Goal: Task Accomplishment & Management: Complete application form

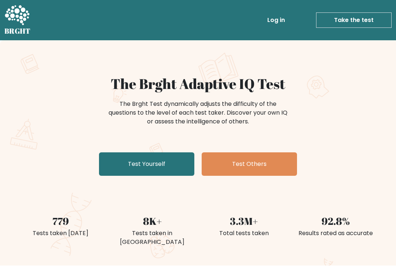
click at [167, 163] on link "Test Yourself" at bounding box center [146, 164] width 95 height 23
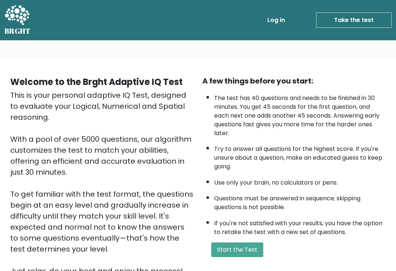
click at [237, 257] on button "Start the Test" at bounding box center [237, 250] width 52 height 15
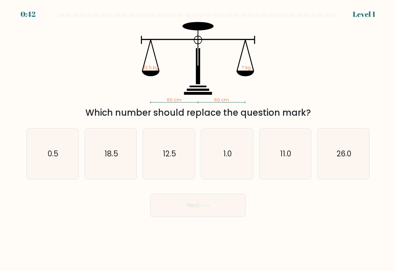
click at [178, 160] on icon "12.5" at bounding box center [169, 154] width 51 height 51
click at [198, 139] on input "c. 12.5" at bounding box center [198, 138] width 0 height 4
radio input "true"
click at [224, 208] on button "Next" at bounding box center [197, 205] width 95 height 23
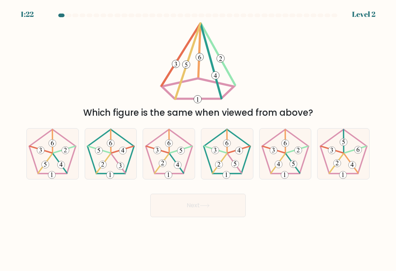
click at [177, 165] on 638 at bounding box center [177, 164] width 7 height 7
click at [198, 139] on input "c." at bounding box center [198, 138] width 0 height 4
radio input "true"
click at [225, 208] on button "Next" at bounding box center [197, 205] width 95 height 23
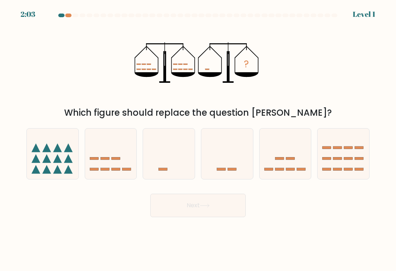
click at [179, 168] on icon at bounding box center [169, 154] width 52 height 43
click at [198, 139] on input "c." at bounding box center [198, 138] width 0 height 4
radio input "true"
click at [216, 203] on button "Next" at bounding box center [197, 205] width 95 height 23
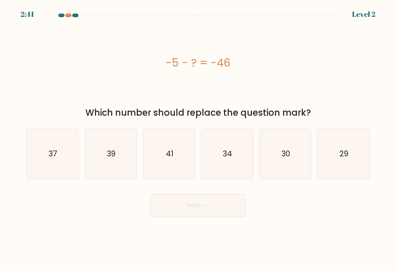
click at [116, 158] on icon "39" at bounding box center [110, 154] width 51 height 51
click at [198, 139] on input "b. 39" at bounding box center [198, 138] width 0 height 4
radio input "true"
click at [242, 165] on icon "34" at bounding box center [227, 154] width 51 height 51
click at [198, 139] on input "d. 34" at bounding box center [198, 138] width 0 height 4
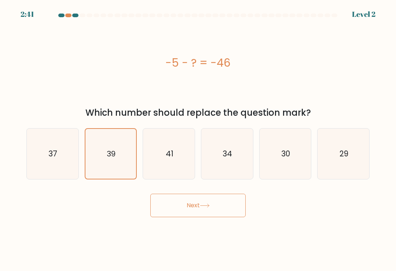
radio input "true"
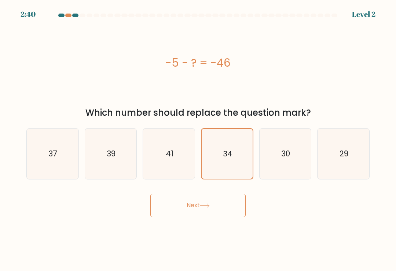
click at [226, 208] on button "Next" at bounding box center [197, 205] width 95 height 23
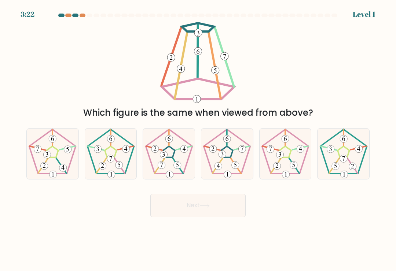
click at [232, 167] on icon at bounding box center [227, 154] width 51 height 51
click at [198, 139] on input "d." at bounding box center [198, 138] width 0 height 4
radio input "true"
click at [223, 206] on button "Next" at bounding box center [197, 205] width 95 height 23
click at [214, 207] on button "Next" at bounding box center [197, 205] width 95 height 23
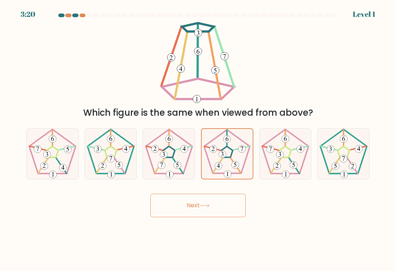
click at [208, 206] on button "Next" at bounding box center [197, 205] width 95 height 23
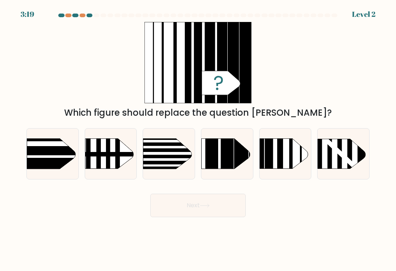
click at [208, 205] on button "Next" at bounding box center [197, 205] width 95 height 23
click at [233, 164] on rect at bounding box center [227, 128] width 13 height 102
click at [198, 139] on input "d." at bounding box center [198, 138] width 0 height 4
radio input "true"
click at [215, 207] on button "Next" at bounding box center [197, 205] width 95 height 23
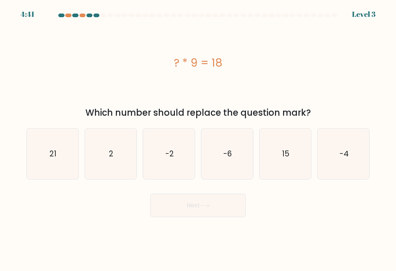
click at [128, 164] on icon "2" at bounding box center [110, 154] width 51 height 51
click at [198, 139] on input "b. 2" at bounding box center [198, 138] width 0 height 4
radio input "true"
click at [215, 205] on button "Next" at bounding box center [197, 205] width 95 height 23
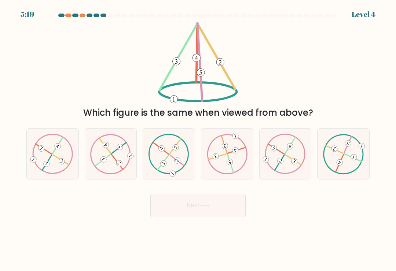
click at [357, 160] on icon at bounding box center [343, 154] width 41 height 40
click at [198, 139] on input "f." at bounding box center [198, 138] width 0 height 4
radio input "true"
click at [226, 210] on button "Next" at bounding box center [197, 205] width 95 height 23
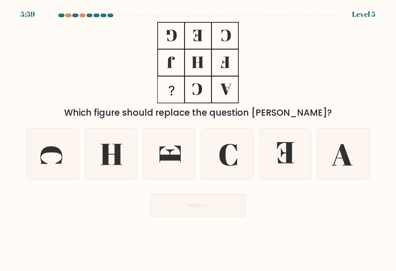
click at [281, 161] on icon at bounding box center [285, 152] width 17 height 21
click at [198, 139] on input "e." at bounding box center [198, 138] width 0 height 4
radio input "true"
click at [215, 212] on button "Next" at bounding box center [197, 205] width 95 height 23
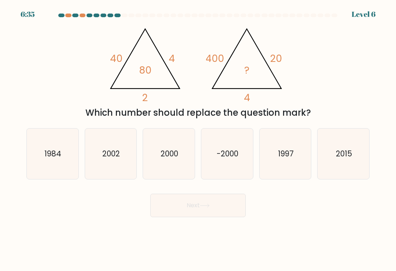
click at [175, 164] on icon "2000" at bounding box center [169, 154] width 51 height 51
click at [198, 139] on input "c. [DATE]" at bounding box center [198, 138] width 0 height 4
radio input "true"
click at [230, 216] on button "Next" at bounding box center [197, 205] width 95 height 23
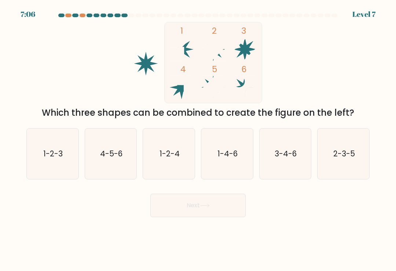
click at [58, 159] on text "1-2-3" at bounding box center [52, 154] width 19 height 11
click at [198, 139] on input "a. 1-2-3" at bounding box center [198, 138] width 0 height 4
radio input "true"
click at [277, 166] on icon "3-4-6" at bounding box center [285, 154] width 51 height 51
click at [198, 139] on input "e. 3-4-6" at bounding box center [198, 138] width 0 height 4
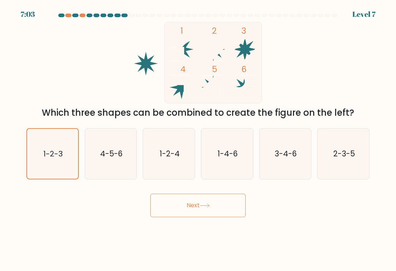
radio input "true"
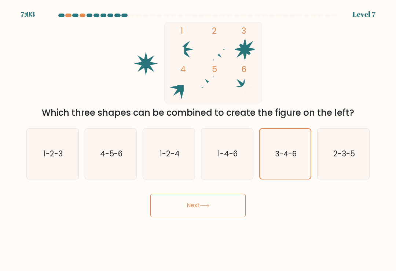
click at [224, 207] on button "Next" at bounding box center [197, 205] width 95 height 23
click at [215, 208] on button "Next" at bounding box center [197, 205] width 95 height 23
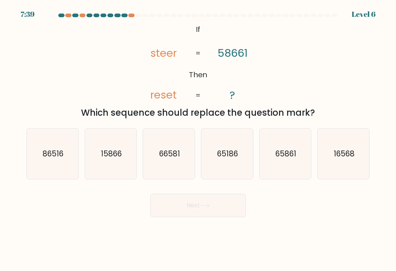
click at [341, 166] on icon "16568" at bounding box center [343, 154] width 51 height 51
click at [198, 139] on input "f. 16568" at bounding box center [198, 138] width 0 height 4
radio input "true"
click at [220, 207] on button "Next" at bounding box center [197, 205] width 95 height 23
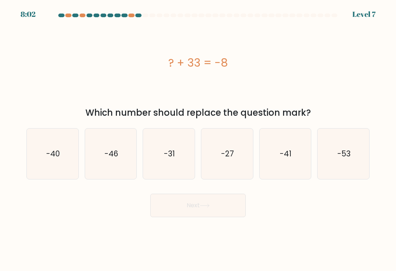
click at [289, 158] on text "-41" at bounding box center [286, 154] width 12 height 11
click at [198, 139] on input "e. -41" at bounding box center [198, 138] width 0 height 4
radio input "true"
click at [217, 206] on button "Next" at bounding box center [197, 205] width 95 height 23
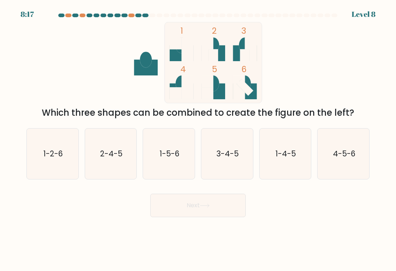
click at [66, 143] on icon "1-2-6" at bounding box center [52, 154] width 51 height 51
click at [198, 139] on input "a. 1-2-6" at bounding box center [198, 138] width 0 height 4
radio input "true"
click at [175, 149] on icon "1-5-6" at bounding box center [169, 154] width 51 height 51
click at [198, 139] on input "c. 1-5-6" at bounding box center [198, 138] width 0 height 4
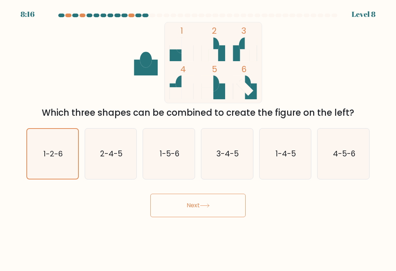
radio input "true"
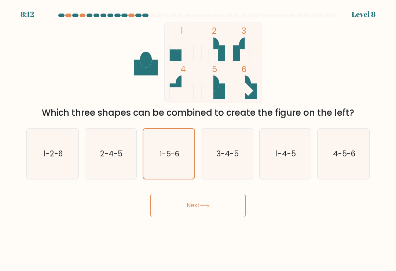
click at [295, 146] on icon "1-4-5" at bounding box center [285, 154] width 51 height 51
click at [198, 139] on input "e. 1-4-5" at bounding box center [198, 138] width 0 height 4
radio input "true"
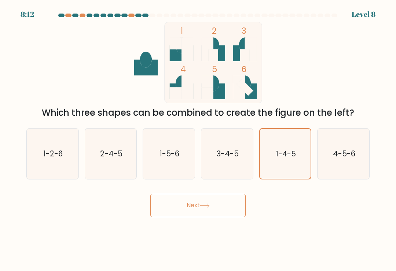
click at [227, 217] on button "Next" at bounding box center [197, 205] width 95 height 23
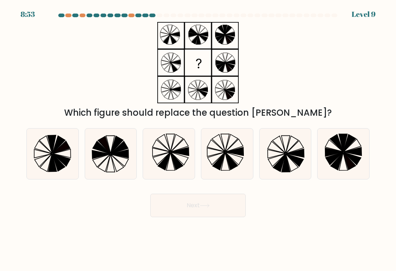
click at [288, 151] on icon at bounding box center [292, 145] width 12 height 18
click at [198, 139] on input "e." at bounding box center [198, 138] width 0 height 4
radio input "true"
click at [217, 208] on button "Next" at bounding box center [197, 205] width 95 height 23
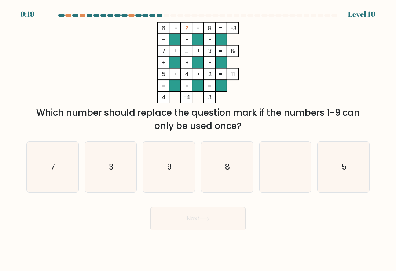
click at [44, 166] on icon "7" at bounding box center [52, 167] width 51 height 51
click at [198, 139] on input "a. 7" at bounding box center [198, 138] width 0 height 4
radio input "true"
click at [195, 216] on button "Next" at bounding box center [197, 218] width 95 height 23
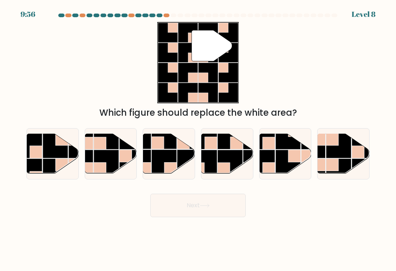
click at [342, 153] on rect at bounding box center [338, 145] width 25 height 25
click at [198, 139] on input "f." at bounding box center [198, 138] width 0 height 4
radio input "true"
click at [229, 162] on rect at bounding box center [229, 162] width 25 height 25
click at [198, 139] on input "d." at bounding box center [198, 138] width 0 height 4
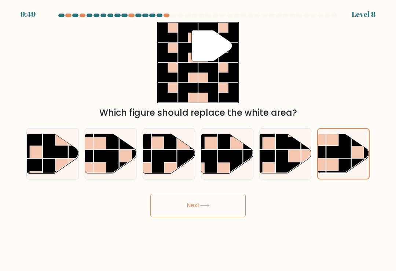
radio input "true"
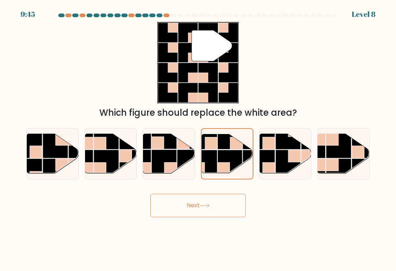
click at [124, 149] on rect at bounding box center [132, 136] width 25 height 25
click at [198, 139] on input "b." at bounding box center [198, 138] width 0 height 4
radio input "true"
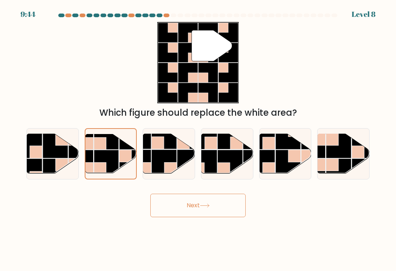
click at [216, 212] on button "Next" at bounding box center [197, 205] width 95 height 23
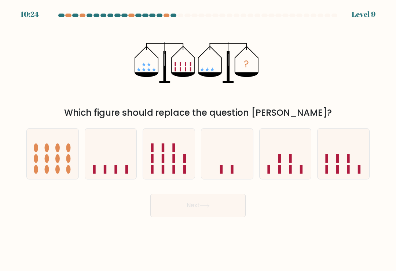
click at [114, 158] on icon at bounding box center [111, 154] width 52 height 43
click at [198, 139] on input "b." at bounding box center [198, 138] width 0 height 4
radio input "true"
click at [219, 213] on button "Next" at bounding box center [197, 205] width 95 height 23
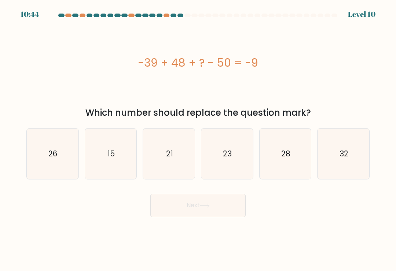
click at [182, 144] on icon "21" at bounding box center [169, 154] width 51 height 51
click at [198, 139] on input "c. 21" at bounding box center [198, 138] width 0 height 4
radio input "true"
click at [219, 210] on button "Next" at bounding box center [197, 205] width 95 height 23
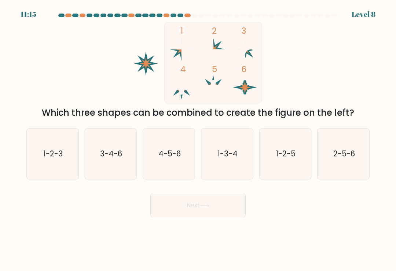
click at [177, 145] on icon "4-5-6" at bounding box center [169, 154] width 51 height 51
click at [198, 139] on input "c. 4-5-6" at bounding box center [198, 138] width 0 height 4
radio input "true"
click at [219, 202] on button "Next" at bounding box center [197, 205] width 95 height 23
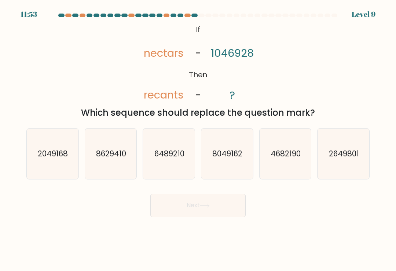
click at [346, 150] on icon "2649801" at bounding box center [343, 154] width 51 height 51
click at [198, 139] on input "f. 2649801" at bounding box center [198, 138] width 0 height 4
radio input "true"
click at [71, 149] on icon "2049168" at bounding box center [52, 154] width 51 height 51
click at [198, 139] on input "a. 2049168" at bounding box center [198, 138] width 0 height 4
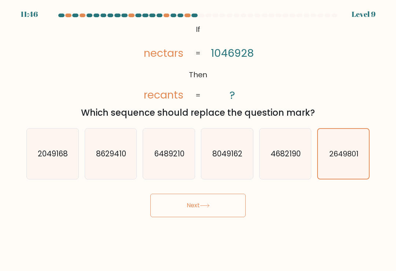
radio input "true"
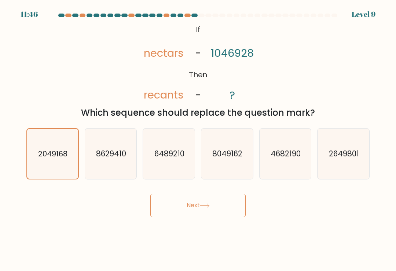
click at [200, 212] on button "Next" at bounding box center [197, 205] width 95 height 23
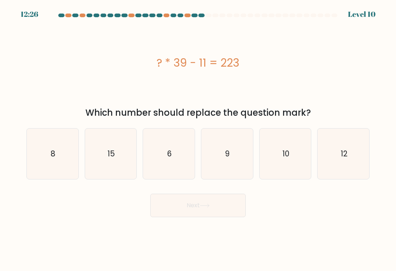
click at [102, 153] on icon "15" at bounding box center [110, 154] width 51 height 51
click at [198, 139] on input "b. 15" at bounding box center [198, 138] width 0 height 4
radio input "true"
click at [214, 212] on button "Next" at bounding box center [197, 205] width 95 height 23
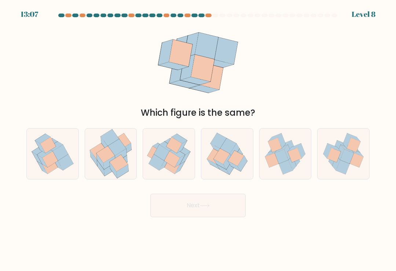
click at [229, 150] on icon at bounding box center [228, 146] width 16 height 16
click at [198, 139] on input "d." at bounding box center [198, 138] width 0 height 4
radio input "true"
click at [225, 214] on button "Next" at bounding box center [197, 205] width 95 height 23
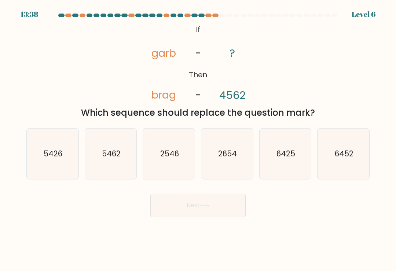
click at [231, 146] on icon "2654" at bounding box center [227, 154] width 51 height 51
click at [198, 139] on input "d. 2654" at bounding box center [198, 138] width 0 height 4
radio input "true"
click at [221, 204] on button "Next" at bounding box center [197, 205] width 95 height 23
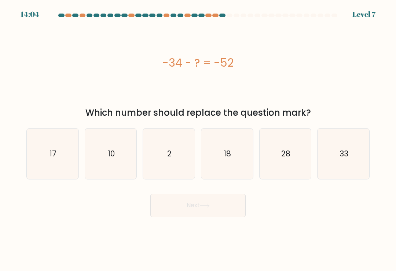
click at [293, 143] on icon "28" at bounding box center [285, 154] width 51 height 51
click at [198, 139] on input "e. 28" at bounding box center [198, 138] width 0 height 4
radio input "true"
click at [225, 199] on button "Next" at bounding box center [197, 205] width 95 height 23
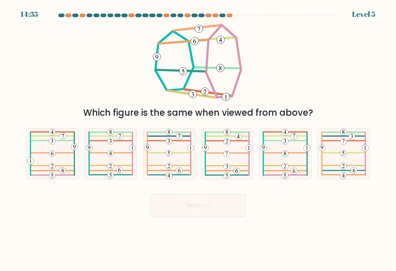
click at [241, 153] on 485 at bounding box center [227, 153] width 44 height 0
click at [198, 139] on input "d." at bounding box center [198, 138] width 0 height 4
radio input "true"
click at [215, 213] on button "Next" at bounding box center [197, 205] width 95 height 23
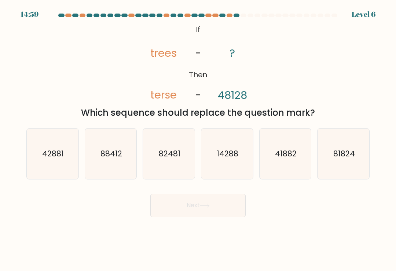
click at [55, 148] on icon "42881" at bounding box center [52, 154] width 51 height 51
click at [198, 139] on input "a. 42881" at bounding box center [198, 138] width 0 height 4
radio input "true"
click at [205, 205] on button "Next" at bounding box center [197, 205] width 95 height 23
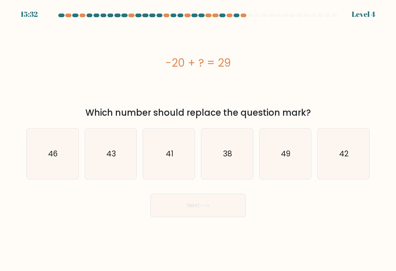
click at [297, 142] on icon "49" at bounding box center [285, 154] width 51 height 51
click at [198, 139] on input "e. 49" at bounding box center [198, 138] width 0 height 4
radio input "true"
click at [235, 208] on button "Next" at bounding box center [197, 205] width 95 height 23
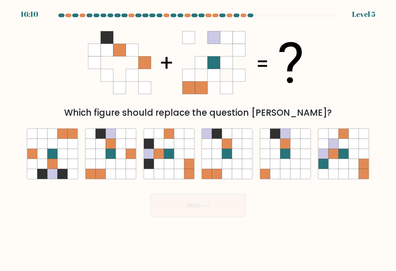
click at [123, 143] on icon at bounding box center [121, 144] width 10 height 10
click at [198, 139] on input "b." at bounding box center [198, 138] width 0 height 4
radio input "true"
click at [206, 206] on button "Next" at bounding box center [197, 205] width 95 height 23
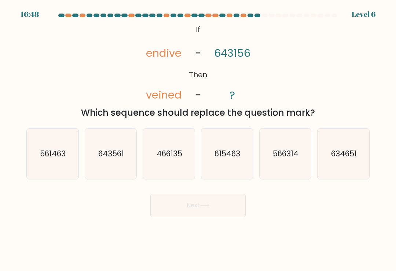
click at [351, 143] on icon "634651" at bounding box center [343, 154] width 51 height 51
click at [198, 139] on input "f. 634651" at bounding box center [198, 138] width 0 height 4
radio input "true"
click at [293, 141] on icon "566314" at bounding box center [285, 154] width 51 height 51
click at [198, 139] on input "e. 566314" at bounding box center [198, 138] width 0 height 4
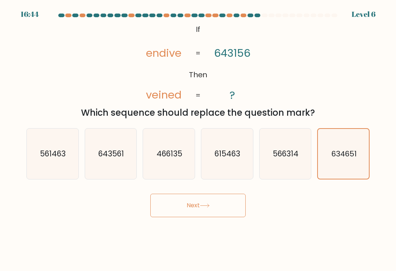
radio input "true"
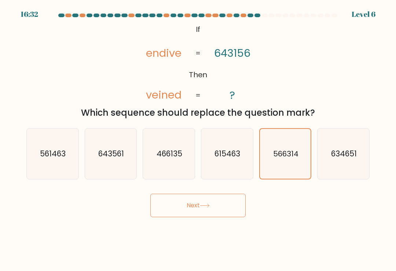
click at [174, 149] on icon "466135" at bounding box center [169, 154] width 51 height 51
click at [198, 139] on input "c. 466135" at bounding box center [198, 138] width 0 height 4
radio input "true"
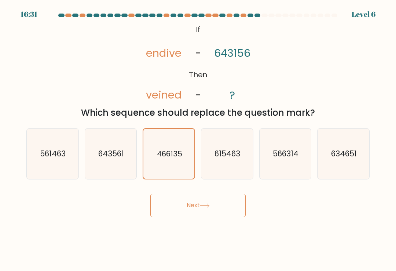
click at [222, 209] on button "Next" at bounding box center [197, 205] width 95 height 23
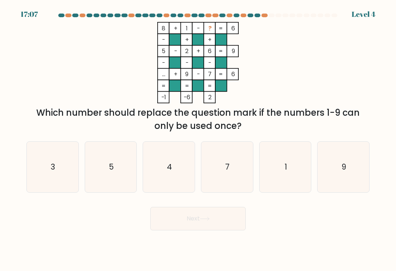
click at [65, 165] on icon "3" at bounding box center [52, 167] width 51 height 51
click at [198, 139] on input "a. 3" at bounding box center [198, 138] width 0 height 4
radio input "true"
click at [210, 218] on button "Next" at bounding box center [197, 218] width 95 height 23
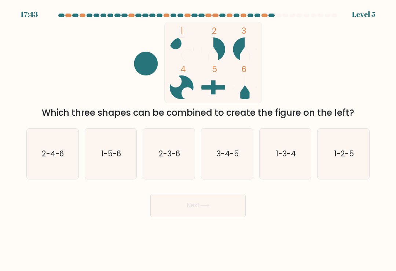
click at [179, 144] on icon "2-3-6" at bounding box center [169, 154] width 51 height 51
click at [198, 139] on input "c. 2-3-6" at bounding box center [198, 138] width 0 height 4
radio input "true"
click at [210, 208] on icon at bounding box center [205, 206] width 10 height 4
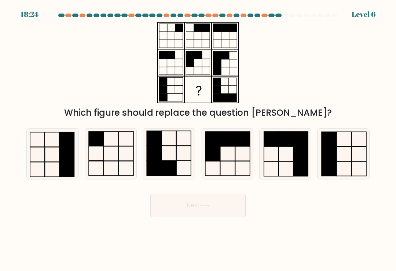
click at [167, 156] on icon at bounding box center [169, 154] width 51 height 51
click at [198, 139] on input "c." at bounding box center [198, 138] width 0 height 4
radio input "true"
click at [214, 205] on button "Next" at bounding box center [197, 205] width 95 height 23
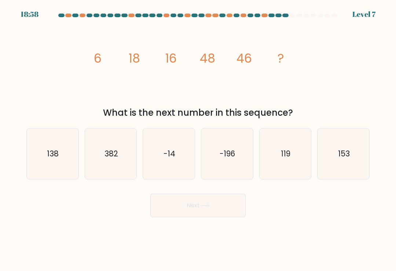
click at [341, 148] on icon "153" at bounding box center [343, 154] width 51 height 51
click at [198, 139] on input "f. 153" at bounding box center [198, 138] width 0 height 4
radio input "true"
click at [301, 146] on icon "119" at bounding box center [285, 154] width 51 height 51
click at [198, 139] on input "e. 119" at bounding box center [198, 138] width 0 height 4
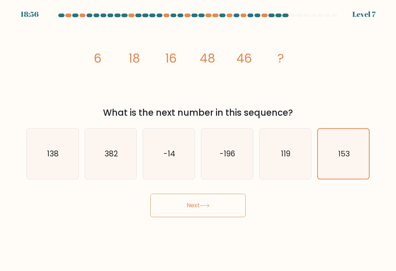
radio input "true"
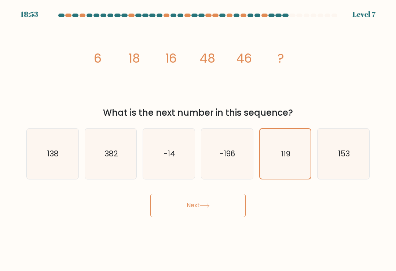
click at [58, 150] on icon "138" at bounding box center [52, 154] width 51 height 51
click at [198, 139] on input "a. 138" at bounding box center [198, 138] width 0 height 4
radio input "true"
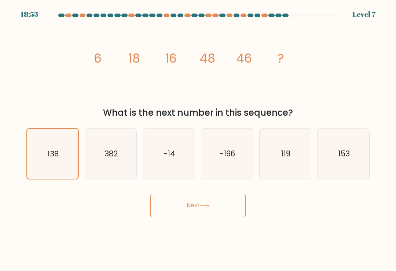
click at [202, 208] on icon at bounding box center [205, 206] width 10 height 4
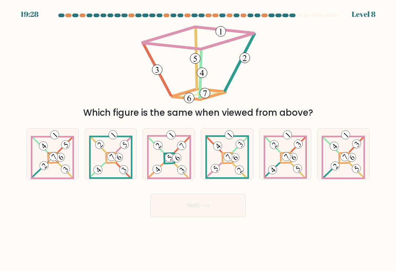
click at [61, 148] on icon at bounding box center [52, 154] width 43 height 51
click at [198, 139] on input "a." at bounding box center [198, 138] width 0 height 4
radio input "true"
click at [196, 213] on button "Next" at bounding box center [197, 205] width 95 height 23
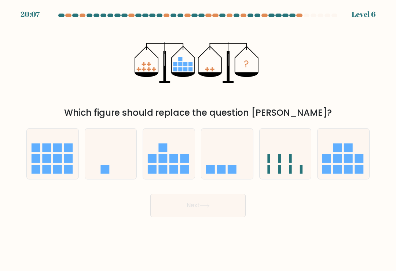
click at [226, 152] on icon at bounding box center [227, 154] width 52 height 43
click at [198, 139] on input "d." at bounding box center [198, 138] width 0 height 4
radio input "true"
click at [232, 209] on button "Next" at bounding box center [197, 205] width 95 height 23
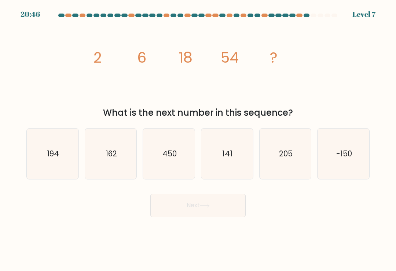
click at [63, 153] on icon "194" at bounding box center [52, 154] width 51 height 51
click at [198, 139] on input "a. 194" at bounding box center [198, 138] width 0 height 4
radio input "true"
click at [226, 212] on button "Next" at bounding box center [197, 205] width 95 height 23
